Goal: Communication & Community: Participate in discussion

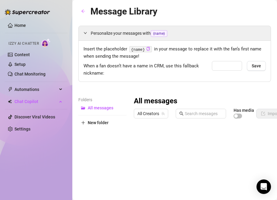
type input "babe"
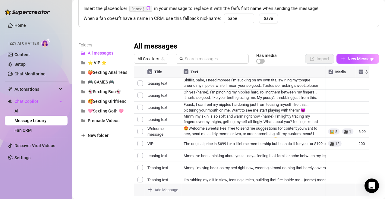
scroll to position [60, 0]
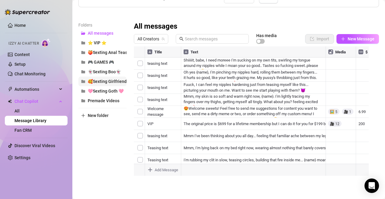
click at [121, 83] on span "🥰Sexting Girlfriend🥰" at bounding box center [110, 81] width 44 height 5
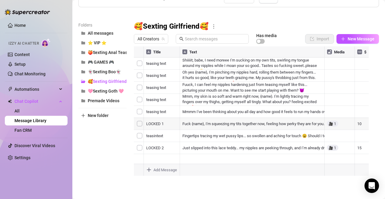
drag, startPoint x: 136, startPoint y: 113, endPoint x: 138, endPoint y: 56, distance: 56.7
click at [138, 56] on div at bounding box center [254, 113] width 240 height 135
click at [149, 139] on div at bounding box center [254, 113] width 240 height 135
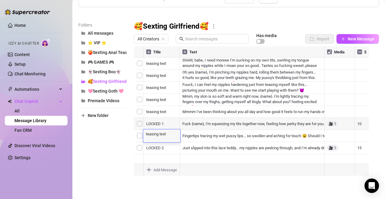
type textarea "1teasing text"
drag, startPoint x: 135, startPoint y: 135, endPoint x: 135, endPoint y: 61, distance: 74.5
click at [135, 61] on div at bounding box center [254, 113] width 240 height 135
drag, startPoint x: 135, startPoint y: 88, endPoint x: 136, endPoint y: 78, distance: 10.9
click at [136, 78] on div at bounding box center [254, 113] width 240 height 135
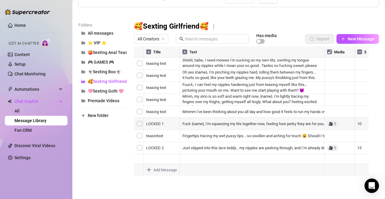
drag, startPoint x: 136, startPoint y: 147, endPoint x: 139, endPoint y: 65, distance: 82.4
click at [139, 65] on div at bounding box center [254, 113] width 240 height 135
click at [163, 55] on div at bounding box center [254, 113] width 240 height 135
drag, startPoint x: 163, startPoint y: 55, endPoint x: 157, endPoint y: 50, distance: 7.7
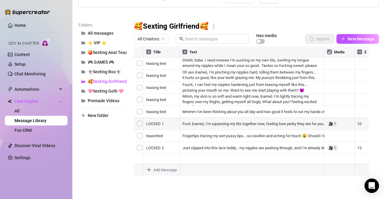
click at [157, 50] on div at bounding box center [254, 113] width 240 height 135
click at [163, 65] on div at bounding box center [254, 113] width 240 height 135
click at [184, 66] on div at bounding box center [254, 113] width 240 height 135
drag, startPoint x: 136, startPoint y: 134, endPoint x: 139, endPoint y: 54, distance: 80.3
click at [139, 54] on div at bounding box center [254, 113] width 240 height 135
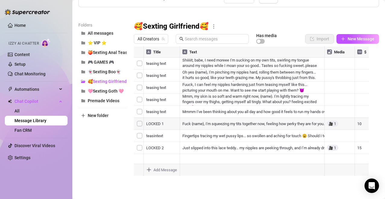
click at [149, 83] on div at bounding box center [254, 113] width 240 height 135
click at [149, 83] on textarea "teasing text" at bounding box center [161, 85] width 37 height 5
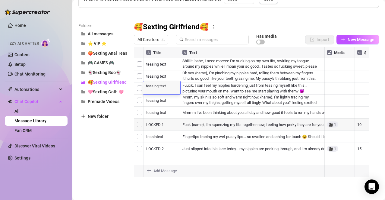
click at [146, 87] on textarea "teasing text" at bounding box center [161, 85] width 37 height 5
click at [149, 86] on textarea "teasing text" at bounding box center [161, 85] width 37 height 5
click at [147, 87] on textarea "teasing text" at bounding box center [161, 85] width 37 height 5
click at [145, 87] on textarea "teasing text" at bounding box center [161, 85] width 37 height 5
type textarea "2"
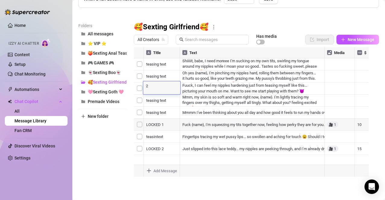
click at [159, 82] on div "2 2" at bounding box center [161, 87] width 37 height 13
click at [159, 87] on textarea "2" at bounding box center [161, 85] width 37 height 5
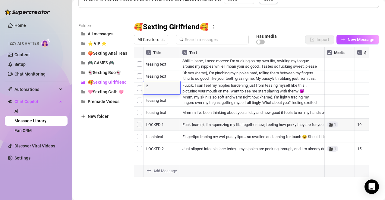
click at [159, 87] on textarea "2" at bounding box center [161, 85] width 37 height 5
type textarea "2 teasing text"
click at [152, 88] on textarea "2 teasing text" at bounding box center [161, 85] width 37 height 5
click at [150, 85] on textarea "2 teasing text" at bounding box center [161, 85] width 37 height 5
drag, startPoint x: 148, startPoint y: 85, endPoint x: 139, endPoint y: 86, distance: 9.4
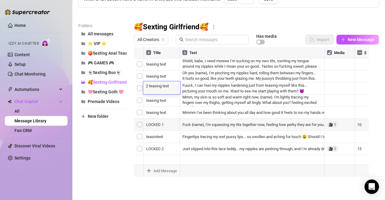
click at [148, 87] on textarea "2 teasing text" at bounding box center [161, 85] width 37 height 5
type textarea "1 teasing text"
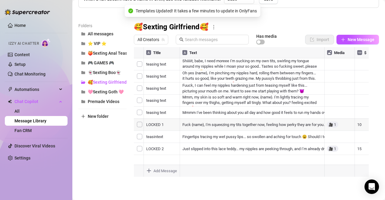
click at [151, 138] on div at bounding box center [254, 114] width 240 height 135
click at [148, 134] on textarea "1teasing text" at bounding box center [161, 134] width 37 height 5
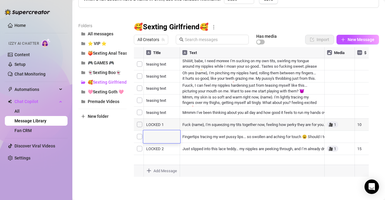
scroll to position [0, 0]
click at [161, 74] on div at bounding box center [254, 114] width 240 height 135
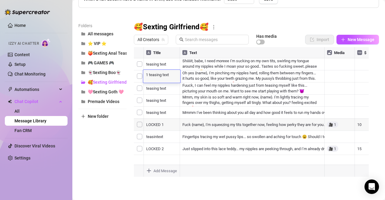
scroll to position [0, 0]
click at [161, 125] on div at bounding box center [254, 114] width 240 height 135
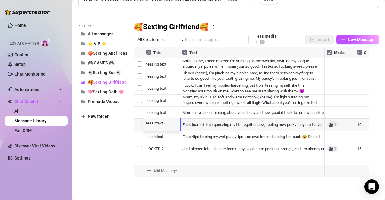
scroll to position [0, 0]
click at [159, 138] on div at bounding box center [254, 114] width 240 height 135
type textarea "1 teasing text"
drag, startPoint x: 136, startPoint y: 137, endPoint x: 139, endPoint y: 88, distance: 49.0
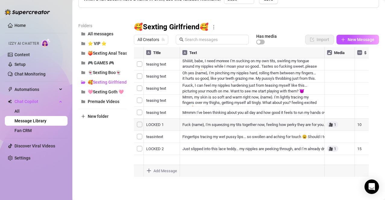
click at [139, 88] on div at bounding box center [254, 114] width 240 height 135
click at [277, 63] on div at bounding box center [254, 114] width 240 height 135
click at [277, 33] on div "🥰Sexting Girlfriend🥰 All Creators Has media Import New Message Title Text Media…" at bounding box center [256, 101] width 245 height 159
click at [214, 111] on div at bounding box center [254, 114] width 240 height 135
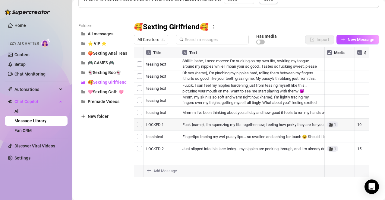
click at [214, 111] on div at bounding box center [254, 114] width 240 height 135
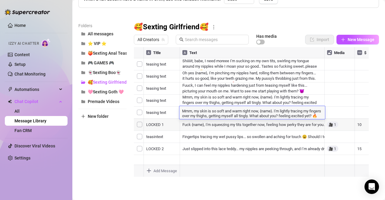
click at [277, 114] on textarea "Mmm, my skin is so soft and warm right now, {name}. I'm lightly tracing my fing…" at bounding box center [252, 113] width 146 height 10
click at [130, 122] on div "Folders All messages ⭐ VIP ⭐ 🍑Sexting Anal Tease🍑 🎮 GAMES 🎮 👻Sexting Boo👻 🥰Sext…" at bounding box center [228, 101] width 301 height 159
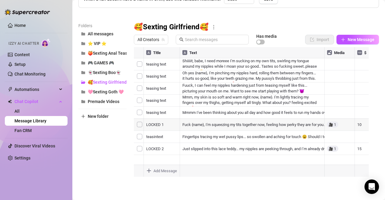
click at [150, 110] on div at bounding box center [254, 114] width 240 height 135
type textarea "1 teasing text"
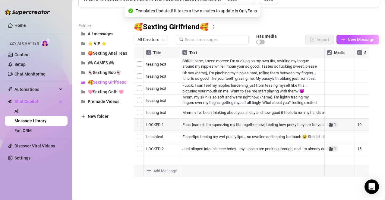
click at [151, 85] on div at bounding box center [254, 114] width 240 height 135
type textarea "1 teasing text"
click at [148, 86] on textarea "1 teasing text" at bounding box center [161, 86] width 37 height 5
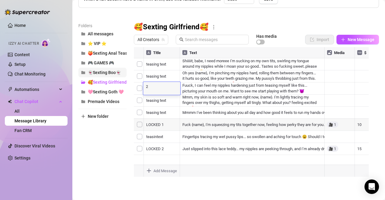
type textarea "21 teasing text"
click at [152, 88] on textarea "21 teasing text" at bounding box center [161, 86] width 37 height 5
click at [150, 87] on textarea "21 teasing text" at bounding box center [161, 86] width 37 height 5
click at [150, 90] on div "21 teasing text 21 teasing text" at bounding box center [161, 88] width 37 height 13
click at [150, 87] on textarea "21 teasing text" at bounding box center [161, 86] width 37 height 5
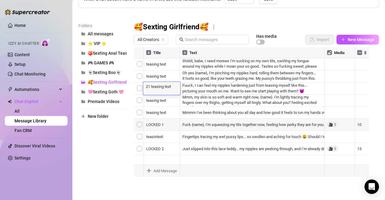
click at [149, 87] on textarea "21 teasing text" at bounding box center [161, 86] width 37 height 5
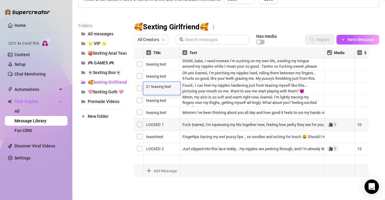
click at [150, 86] on textarea "21 teasing text" at bounding box center [161, 86] width 37 height 5
type textarea "2 teasing text"
click at [175, 90] on div "2 teasing text 2 teasing text" at bounding box center [161, 88] width 37 height 13
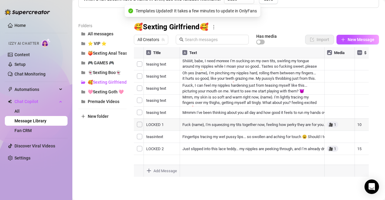
click at [155, 123] on div at bounding box center [254, 114] width 240 height 135
type textarea "2 teasing text"
drag, startPoint x: 134, startPoint y: 124, endPoint x: 135, endPoint y: 149, distance: 24.4
click at [135, 149] on div at bounding box center [254, 114] width 240 height 135
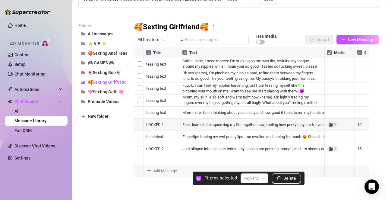
drag, startPoint x: 134, startPoint y: 103, endPoint x: 137, endPoint y: 138, distance: 34.8
click at [137, 138] on div at bounding box center [254, 114] width 240 height 135
drag, startPoint x: 136, startPoint y: 88, endPoint x: 135, endPoint y: 148, distance: 59.7
click at [135, 148] on div at bounding box center [254, 114] width 240 height 135
drag, startPoint x: 136, startPoint y: 126, endPoint x: 135, endPoint y: 147, distance: 21.4
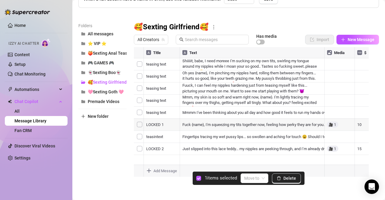
click at [135, 147] on div at bounding box center [254, 114] width 240 height 135
drag, startPoint x: 135, startPoint y: 104, endPoint x: 138, endPoint y: 85, distance: 19.2
click at [138, 85] on div at bounding box center [254, 114] width 240 height 135
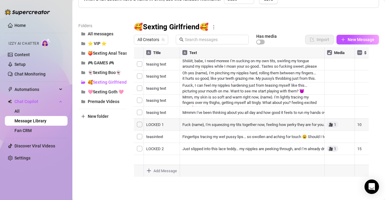
drag, startPoint x: 138, startPoint y: 86, endPoint x: 135, endPoint y: 147, distance: 61.3
click at [135, 147] on div at bounding box center [254, 114] width 240 height 135
click at [151, 65] on div at bounding box center [254, 114] width 240 height 135
type textarea "2 teasing text"
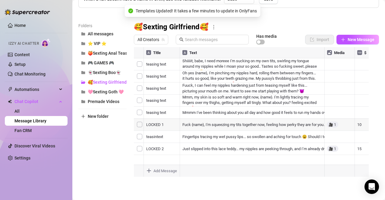
drag, startPoint x: 135, startPoint y: 65, endPoint x: 135, endPoint y: 151, distance: 86.6
click at [135, 151] on div at bounding box center [254, 114] width 240 height 135
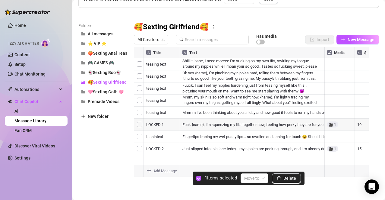
drag, startPoint x: 137, startPoint y: 124, endPoint x: 138, endPoint y: 100, distance: 23.9
click at [138, 100] on div at bounding box center [254, 114] width 240 height 135
click at [136, 125] on div at bounding box center [254, 114] width 240 height 135
drag, startPoint x: 136, startPoint y: 90, endPoint x: 135, endPoint y: 153, distance: 63.3
click at [135, 153] on div at bounding box center [254, 114] width 240 height 135
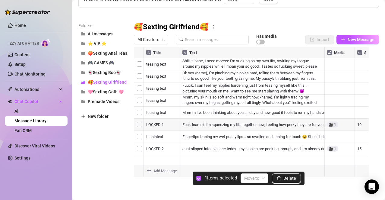
drag, startPoint x: 136, startPoint y: 126, endPoint x: 136, endPoint y: 143, distance: 16.9
click at [136, 143] on div at bounding box center [254, 114] width 240 height 135
drag, startPoint x: 136, startPoint y: 64, endPoint x: 134, endPoint y: 125, distance: 61.3
click at [134, 125] on div at bounding box center [254, 114] width 240 height 135
click at [192, 114] on div at bounding box center [254, 114] width 240 height 135
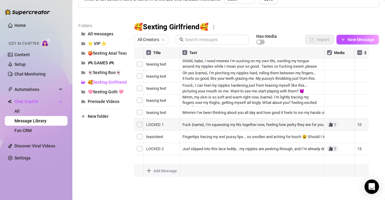
drag, startPoint x: 135, startPoint y: 124, endPoint x: 137, endPoint y: 148, distance: 24.2
click at [137, 148] on div at bounding box center [254, 114] width 240 height 135
drag, startPoint x: 136, startPoint y: 88, endPoint x: 136, endPoint y: 139, distance: 51.0
click at [136, 139] on div at bounding box center [254, 114] width 240 height 135
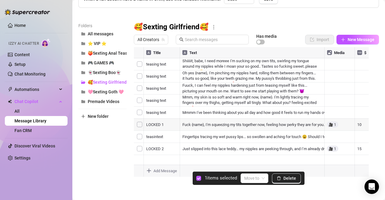
drag, startPoint x: 137, startPoint y: 93, endPoint x: 136, endPoint y: 147, distance: 53.4
click at [136, 147] on div at bounding box center [254, 114] width 240 height 135
drag, startPoint x: 135, startPoint y: 135, endPoint x: 135, endPoint y: 142, distance: 6.9
click at [135, 142] on div at bounding box center [254, 114] width 240 height 135
drag, startPoint x: 137, startPoint y: 114, endPoint x: 136, endPoint y: 88, distance: 26.3
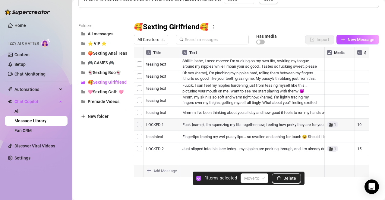
click at [137, 124] on div at bounding box center [254, 114] width 240 height 135
click at [136, 88] on div at bounding box center [254, 114] width 240 height 135
click at [138, 88] on div at bounding box center [254, 114] width 240 height 135
click at [138, 112] on div at bounding box center [254, 114] width 240 height 135
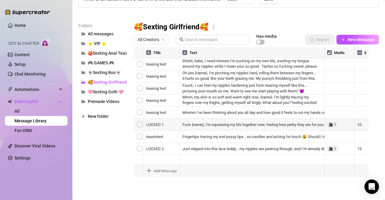
drag, startPoint x: 135, startPoint y: 87, endPoint x: 133, endPoint y: 141, distance: 53.7
click at [133, 141] on div "Folders All messages ⭐ VIP ⭐ 🍑Sexting Anal Tease🍑 🎮 GAMES 🎮 👻Sexting Boo👻 🥰Sext…" at bounding box center [228, 101] width 301 height 159
drag, startPoint x: 135, startPoint y: 88, endPoint x: 135, endPoint y: 132, distance: 43.7
click at [135, 132] on div at bounding box center [254, 114] width 240 height 135
drag, startPoint x: 135, startPoint y: 65, endPoint x: 135, endPoint y: 137, distance: 71.8
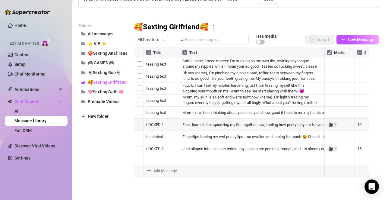
click at [135, 137] on div at bounding box center [254, 114] width 240 height 135
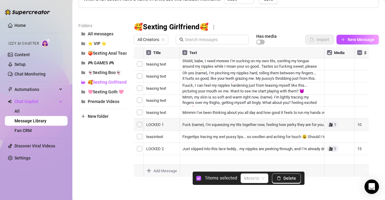
drag, startPoint x: 138, startPoint y: 88, endPoint x: 134, endPoint y: 135, distance: 47.5
click at [134, 135] on div at bounding box center [254, 114] width 240 height 135
drag, startPoint x: 135, startPoint y: 136, endPoint x: 136, endPoint y: 123, distance: 13.0
click at [136, 123] on div at bounding box center [254, 114] width 240 height 135
drag, startPoint x: 136, startPoint y: 135, endPoint x: 140, endPoint y: 87, distance: 48.4
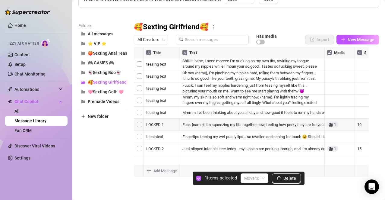
click at [140, 87] on div at bounding box center [254, 114] width 240 height 135
drag, startPoint x: 137, startPoint y: 65, endPoint x: 135, endPoint y: 91, distance: 25.8
click at [135, 91] on div at bounding box center [254, 114] width 240 height 135
click at [162, 52] on div at bounding box center [254, 114] width 240 height 135
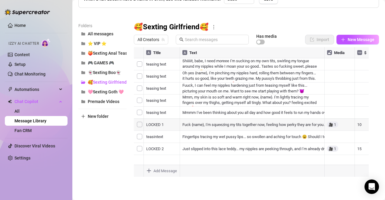
click at [162, 52] on div at bounding box center [254, 114] width 240 height 135
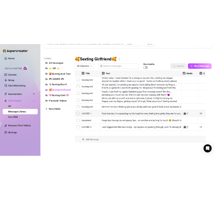
scroll to position [30, 0]
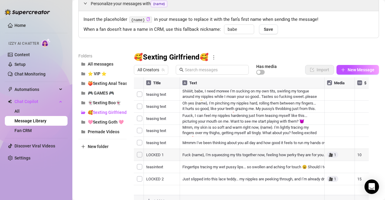
click at [274, 42] on div "Personalize your messages with {name} Insert the placeholder {name} in your mes…" at bounding box center [228, 104] width 301 height 216
click at [266, 48] on div "Personalize your messages with {name} Insert the placeholder {name} in your mes…" at bounding box center [228, 104] width 301 height 216
click at [259, 51] on div "Personalize your messages with {name} Insert the placeholder {name} in your mes…" at bounding box center [228, 104] width 301 height 216
click at [277, 62] on div "🥰Sexting Girlfriend🥰 All Creators Has media Import New Message Title Text Media…" at bounding box center [256, 131] width 245 height 159
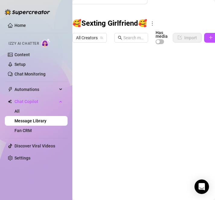
scroll to position [0, 0]
click at [88, 84] on div at bounding box center [134, 114] width 125 height 135
click at [87, 81] on textarea "2 teasing text" at bounding box center [100, 80] width 37 height 5
drag, startPoint x: 86, startPoint y: 81, endPoint x: 82, endPoint y: 81, distance: 4.2
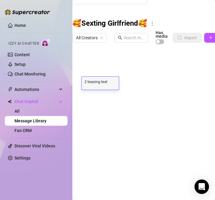
click at [82, 81] on textarea "2 teasing text" at bounding box center [100, 80] width 37 height 5
type textarea "1"
click at [90, 86] on div at bounding box center [134, 114] width 125 height 135
click at [86, 83] on textarea "2 teasing text" at bounding box center [100, 80] width 37 height 5
type textarea "1 teasing text"
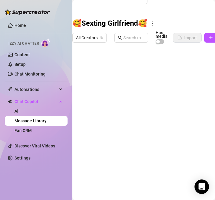
click at [137, 99] on div at bounding box center [134, 114] width 125 height 135
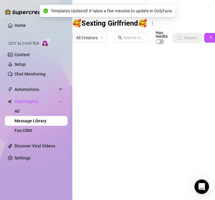
click at [121, 83] on div at bounding box center [134, 114] width 125 height 135
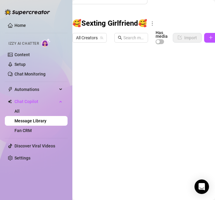
click at [88, 69] on div at bounding box center [134, 114] width 125 height 135
click at [86, 69] on textarea "1 teasing text" at bounding box center [100, 68] width 37 height 5
click at [86, 68] on textarea "1 teasing text" at bounding box center [100, 68] width 37 height 5
drag, startPoint x: 86, startPoint y: 69, endPoint x: 83, endPoint y: 70, distance: 3.3
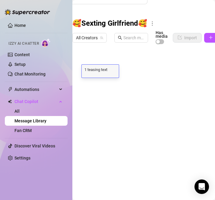
click at [83, 70] on textarea "1 teasing text" at bounding box center [100, 68] width 37 height 5
click at [87, 70] on textarea "1 teasing text" at bounding box center [100, 68] width 37 height 5
click at [84, 70] on textarea "1 teasing text" at bounding box center [100, 68] width 37 height 5
type textarea "21 teasing text"
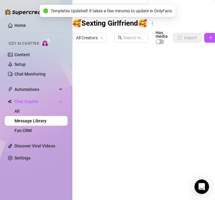
click at [87, 71] on div at bounding box center [134, 114] width 125 height 135
click at [87, 71] on textarea "21 teasing text" at bounding box center [100, 68] width 37 height 5
click at [89, 70] on textarea "21 teasing text" at bounding box center [100, 68] width 37 height 5
click at [90, 71] on div at bounding box center [134, 114] width 125 height 135
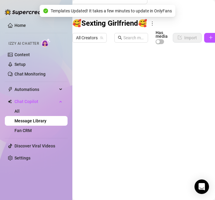
click at [87, 70] on div at bounding box center [134, 114] width 125 height 135
click at [88, 70] on textarea "21 teasing text" at bounding box center [100, 68] width 37 height 5
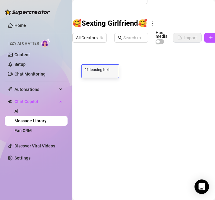
type textarea "2 teasing text"
click at [130, 76] on div at bounding box center [134, 114] width 125 height 135
click at [181, 20] on div "🥰Sexting Girlfriend🥰" at bounding box center [137, 24] width 131 height 10
click at [197, 12] on div "Message Library Personalize your messages with {name} Insert the placeholder {n…" at bounding box center [143, 100] width 143 height 200
